Goal: Information Seeking & Learning: Learn about a topic

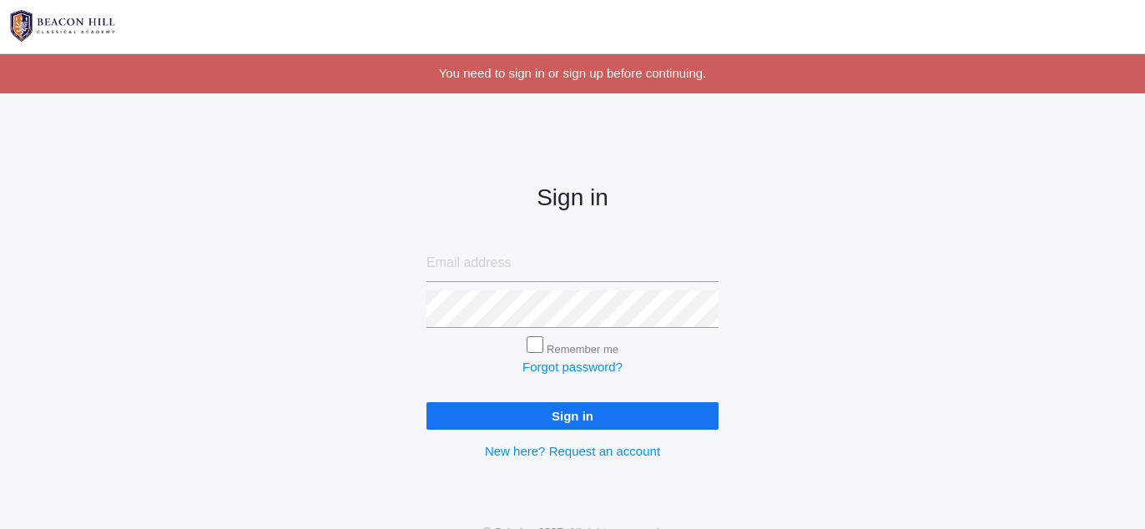
click at [564, 272] on input "email" at bounding box center [572, 263] width 292 height 38
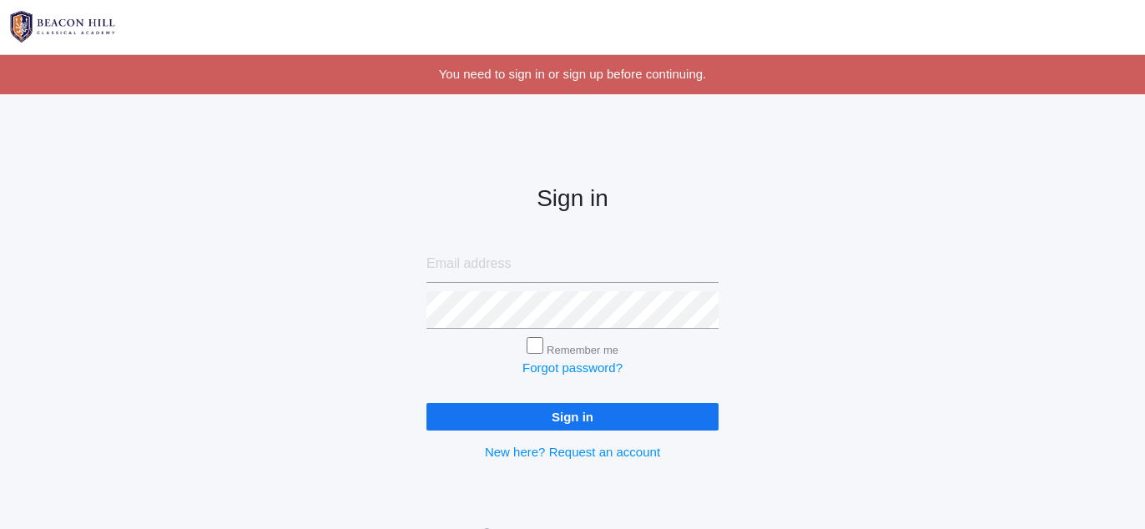
click at [565, 272] on input "email" at bounding box center [572, 264] width 292 height 38
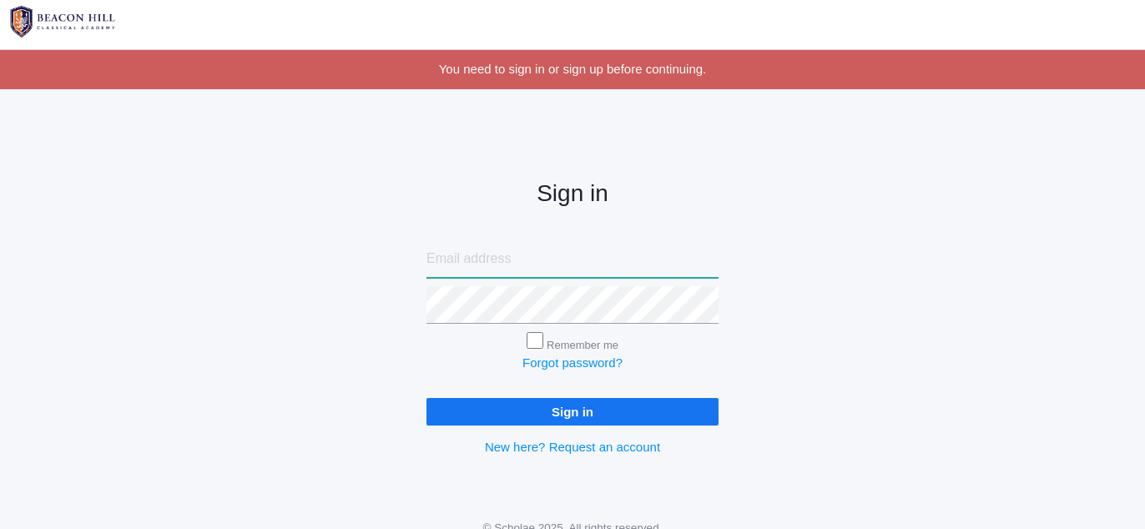
type input "sarahdean123@gmail.com"
drag, startPoint x: 540, startPoint y: 340, endPoint x: 553, endPoint y: 359, distance: 22.7
click at [540, 340] on input "Remember me" at bounding box center [534, 340] width 17 height 17
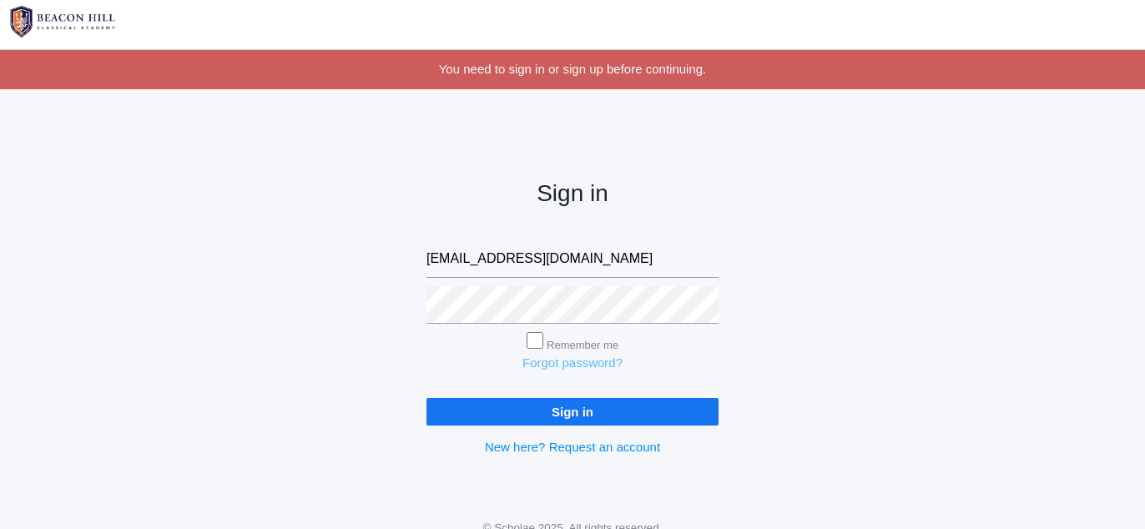
checkbox input "true"
click at [573, 404] on input "Sign in" at bounding box center [572, 412] width 292 height 28
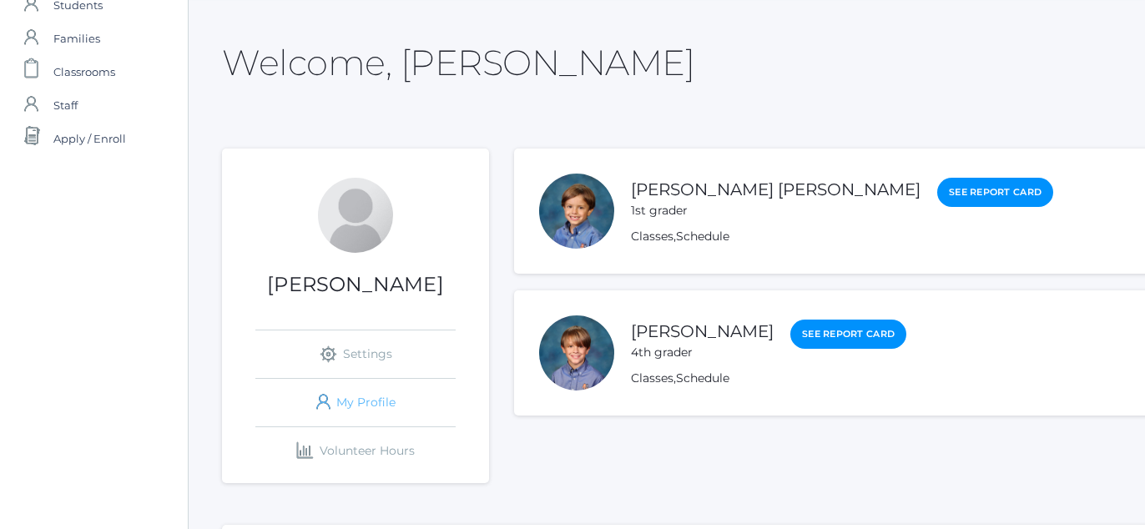
scroll to position [36, 0]
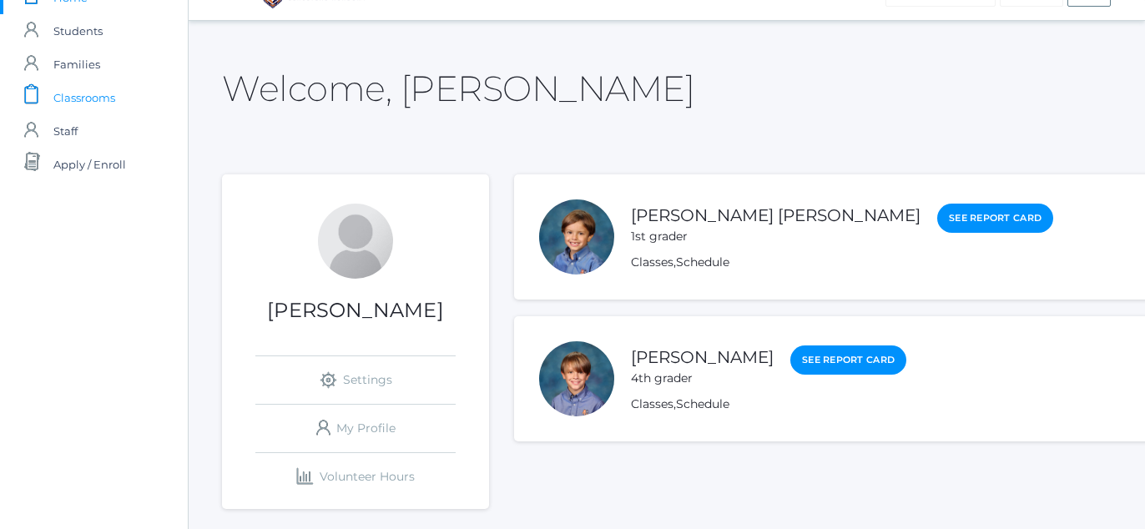
click at [98, 85] on span "Classrooms" at bounding box center [84, 97] width 62 height 33
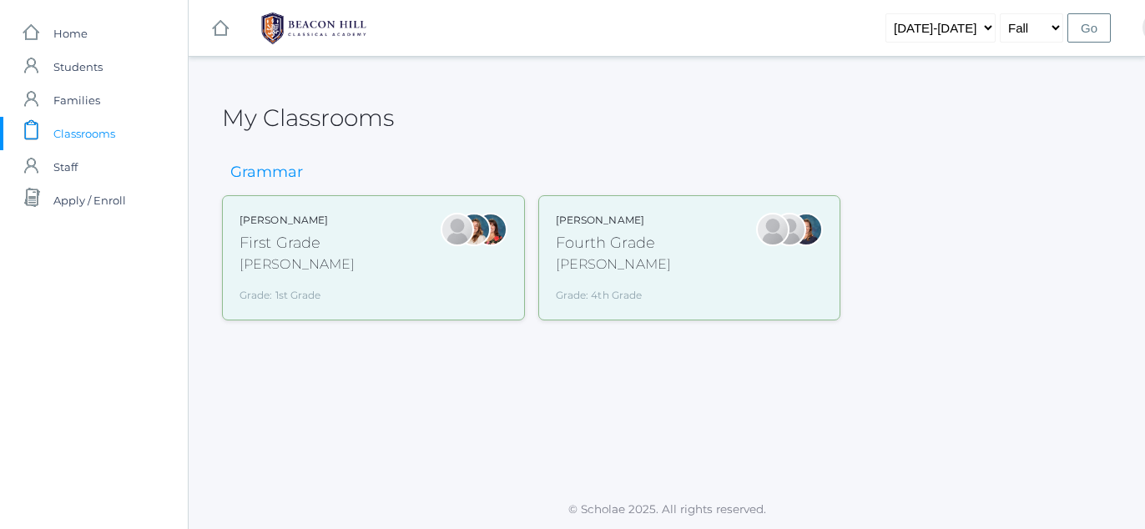
click at [578, 248] on div "Fourth Grade" at bounding box center [613, 243] width 115 height 23
click at [327, 244] on div "[PERSON_NAME] First Grade [PERSON_NAME] Grade: 1st Grade 01LA" at bounding box center [373, 258] width 268 height 90
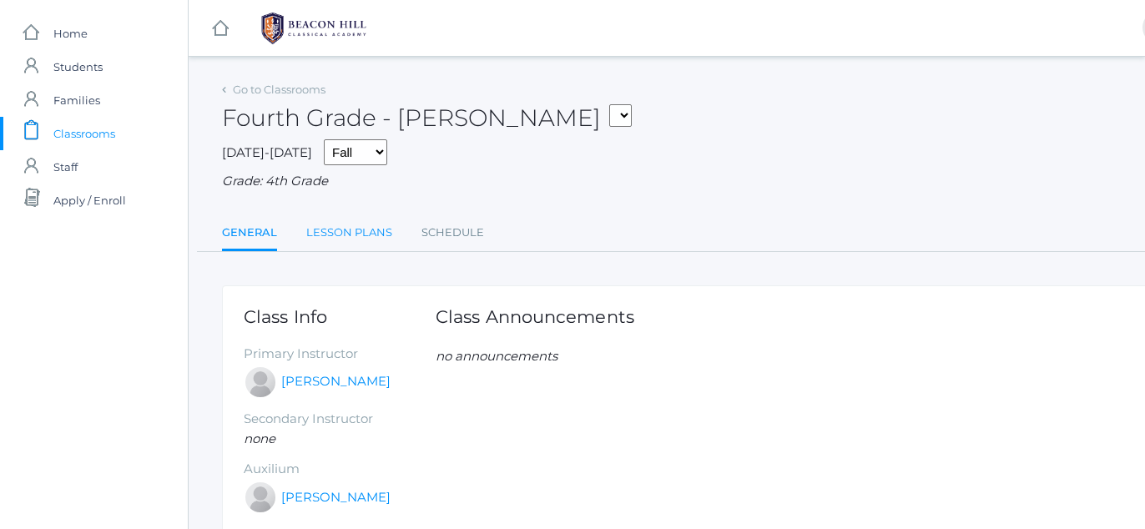
click at [374, 249] on link "Lesson Plans" at bounding box center [349, 232] width 86 height 33
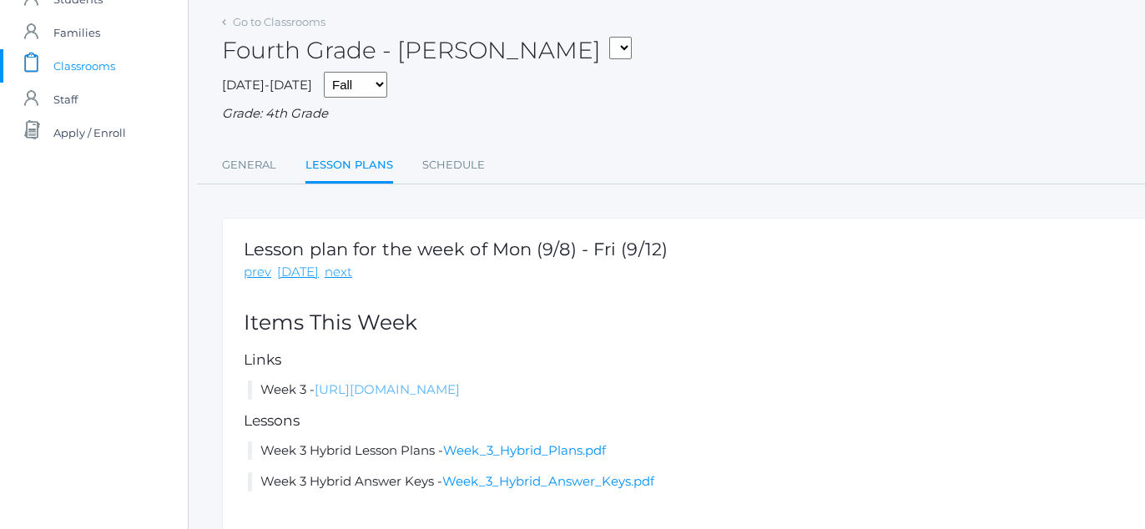
scroll to position [134, 0]
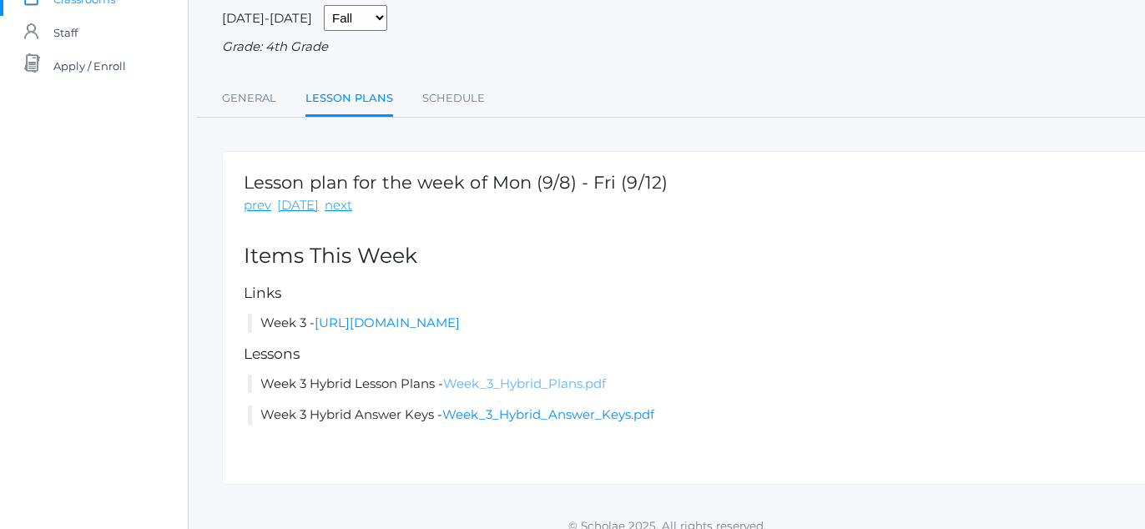
click at [516, 386] on link "Week_3_Hybrid_Plans.pdf" at bounding box center [524, 383] width 163 height 16
click at [460, 328] on link "https://docs.google.com/document/d/1W_ybEcFPYfc50ex6XgFBFBK9SMFNgWOsvpC5-I0IWG0…" at bounding box center [387, 323] width 145 height 16
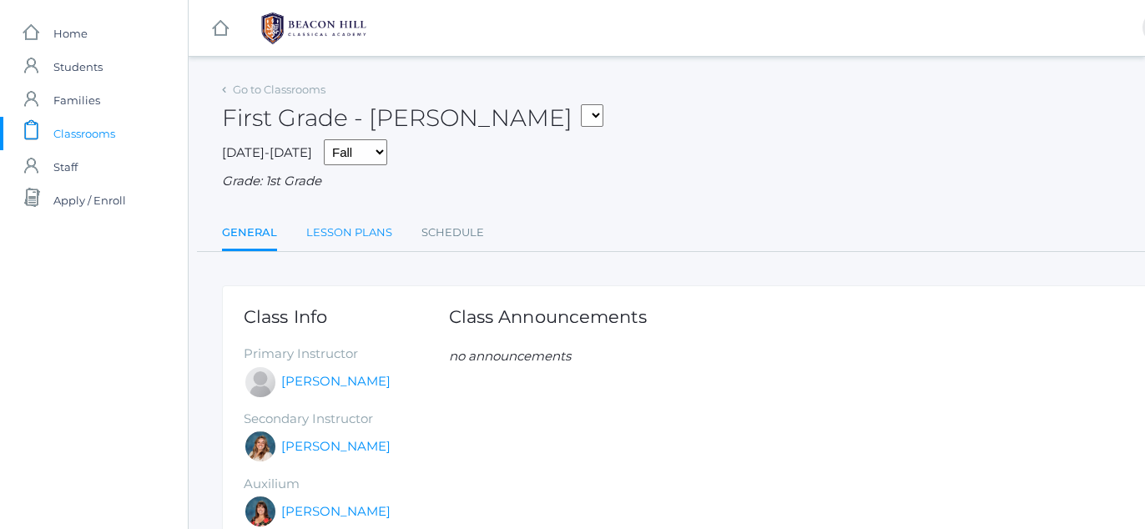
click at [357, 232] on link "Lesson Plans" at bounding box center [349, 232] width 86 height 33
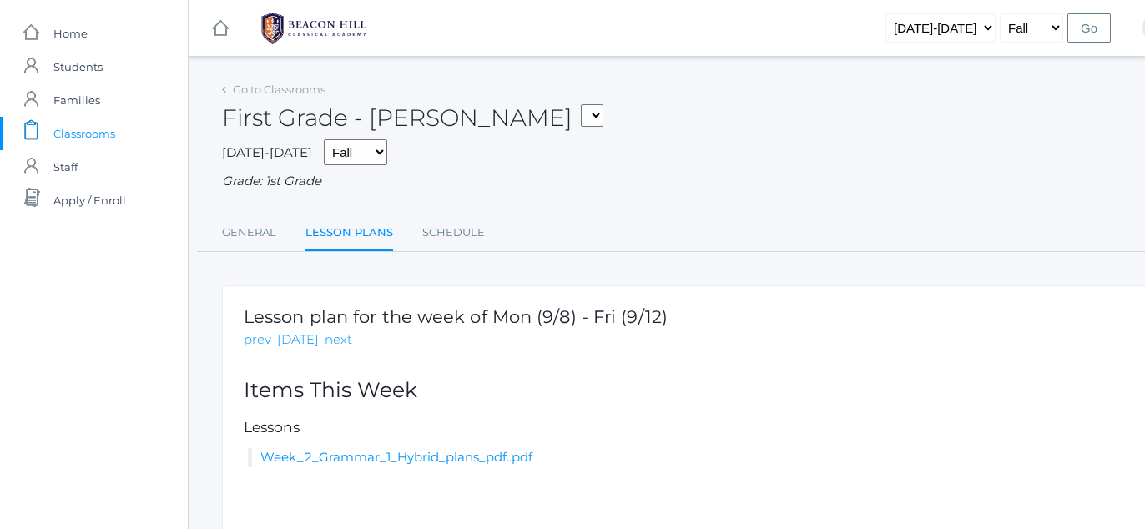
scroll to position [60, 0]
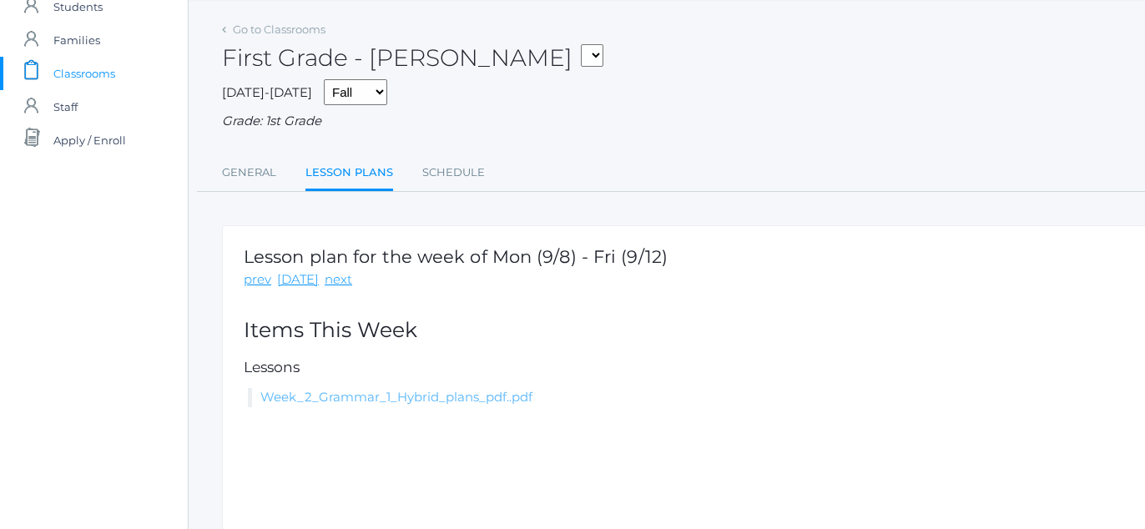
click at [465, 401] on link "Week_2_Grammar_1_Hybrid_plans_pdf..pdf" at bounding box center [396, 397] width 272 height 16
